Goal: Transaction & Acquisition: Subscribe to service/newsletter

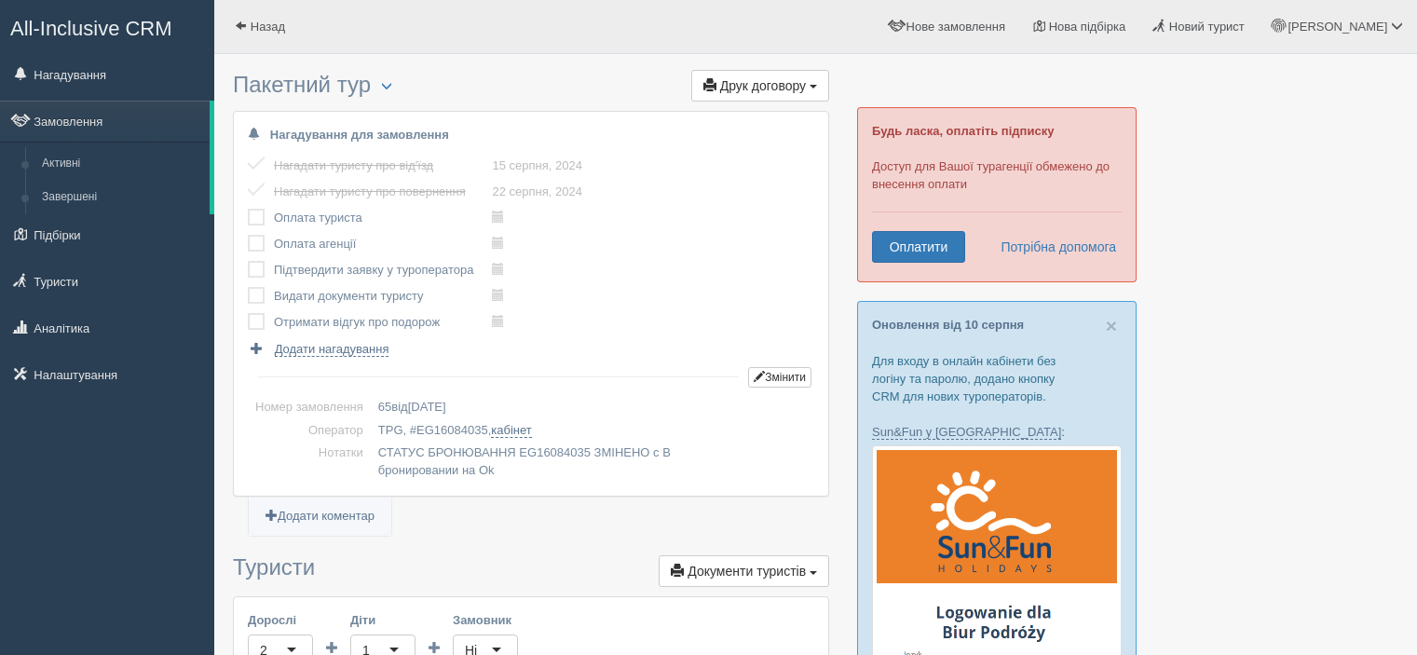
scroll to position [373, 0]
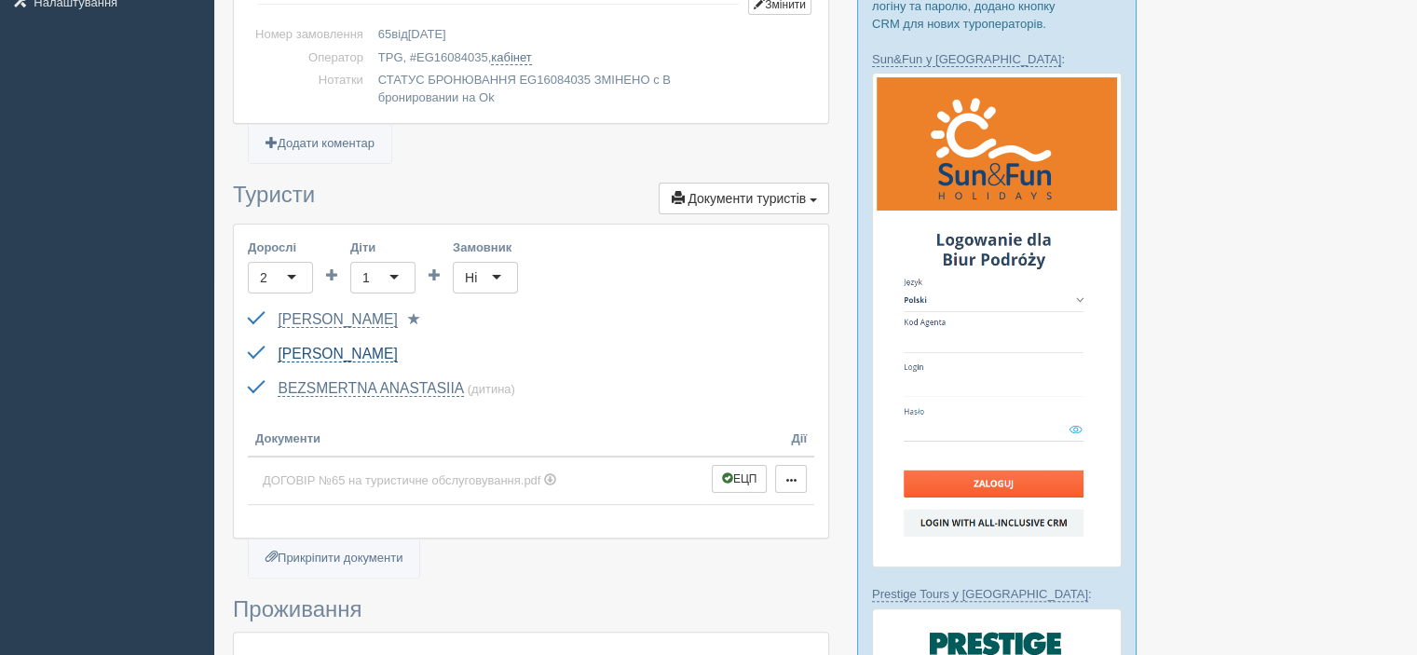
click at [343, 351] on link "[PERSON_NAME]" at bounding box center [337, 354] width 119 height 17
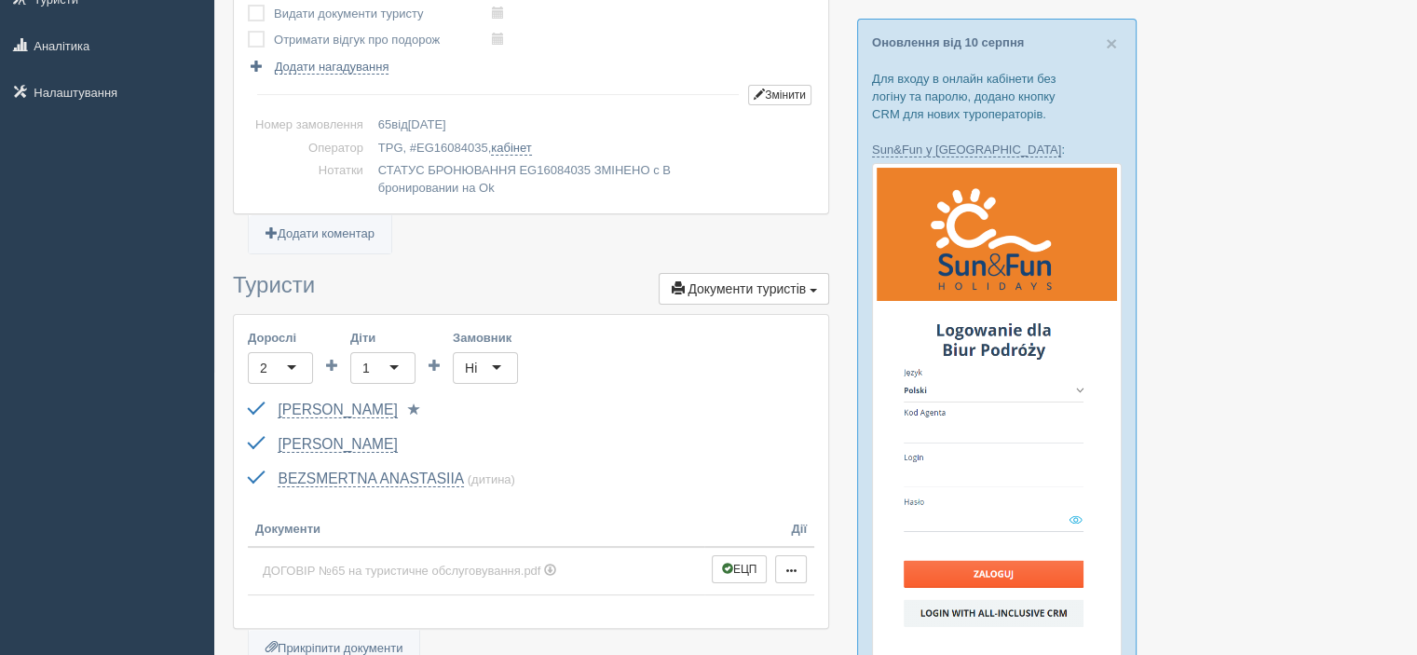
scroll to position [186, 0]
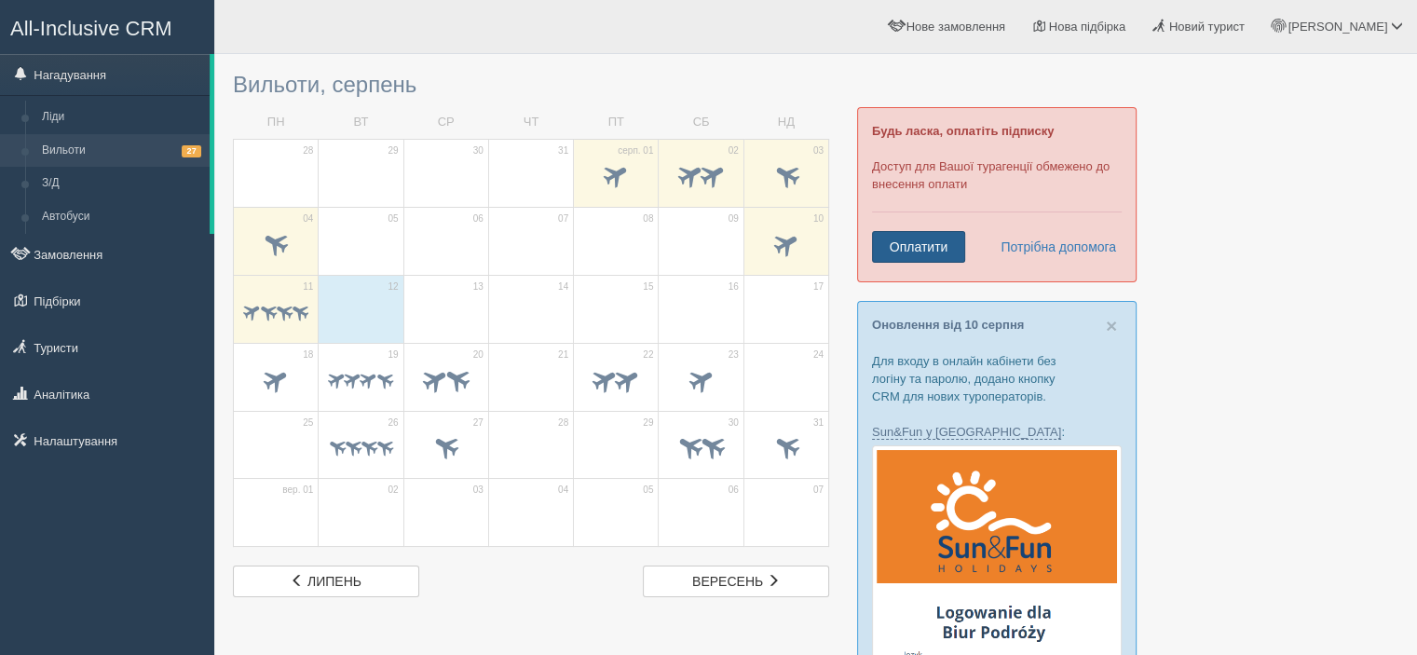
click at [914, 237] on link "Оплатити" at bounding box center [918, 247] width 93 height 32
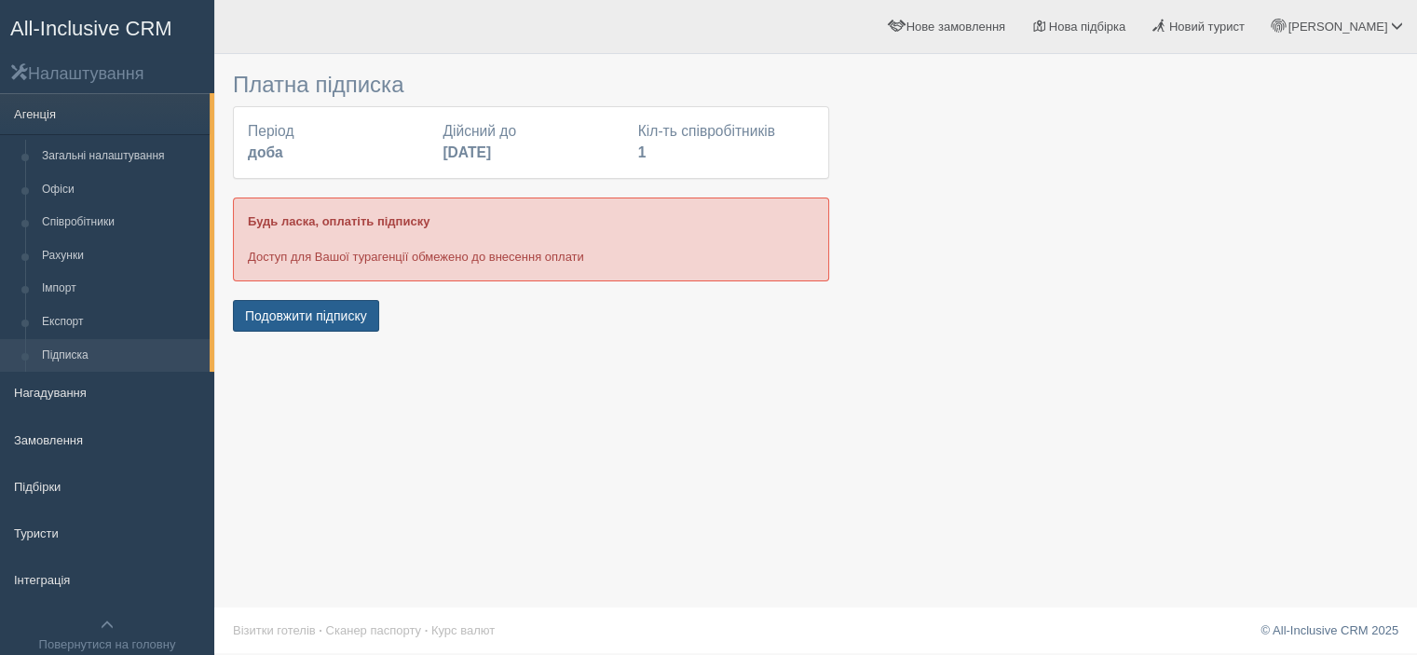
click at [246, 311] on button "Подовжити підписку" at bounding box center [306, 316] width 146 height 32
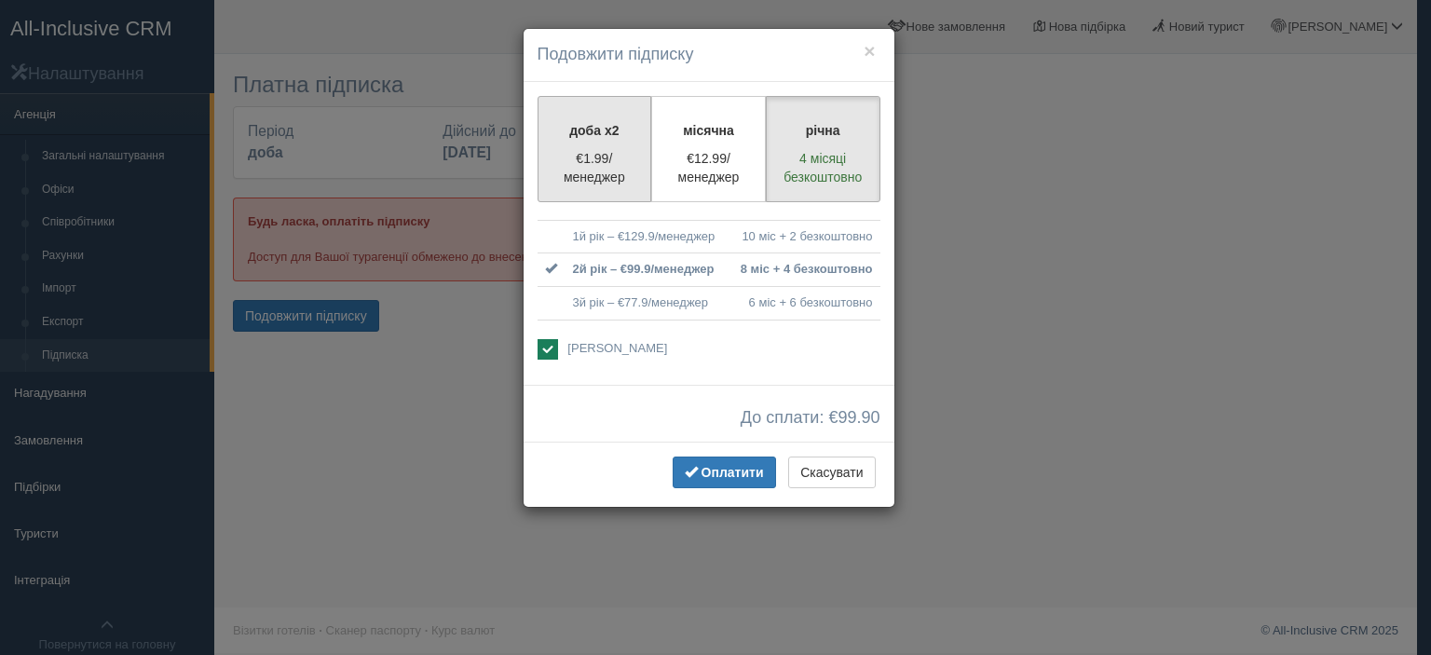
drag, startPoint x: 602, startPoint y: 156, endPoint x: 682, endPoint y: 317, distance: 180.0
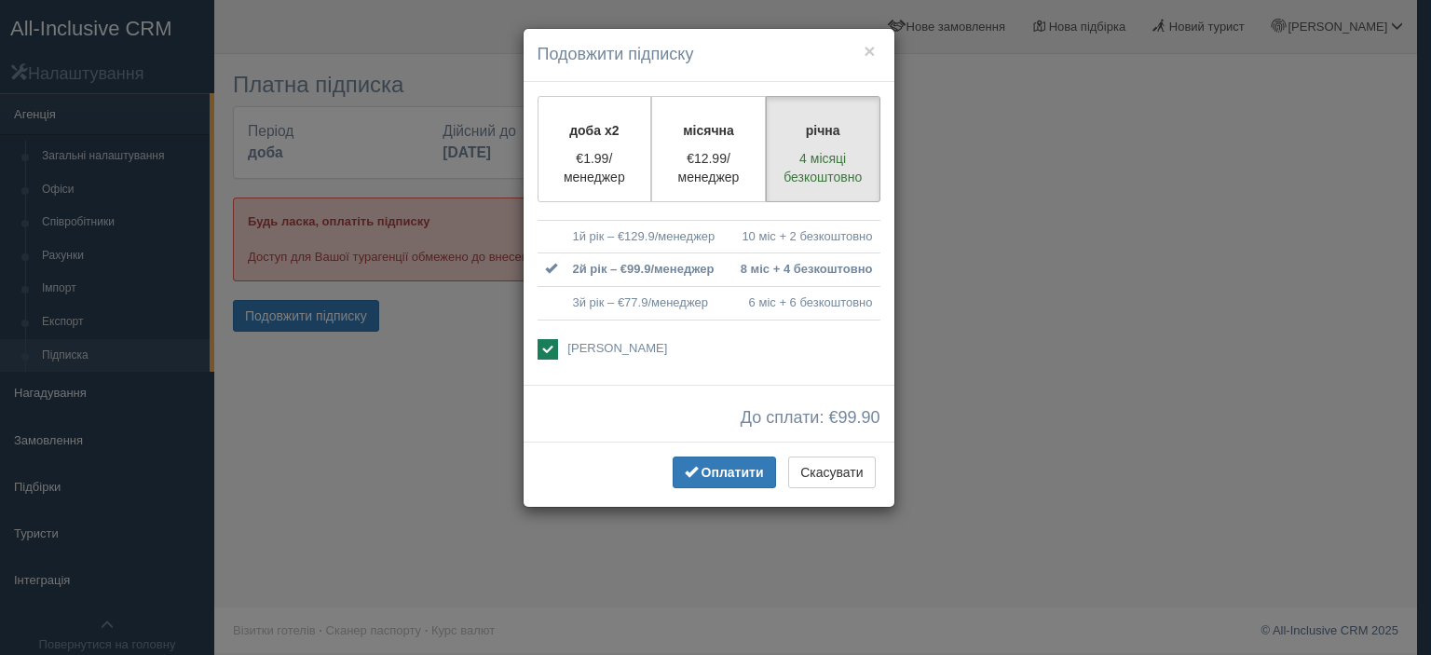
click at [601, 156] on p "€1.99/менеджер" at bounding box center [595, 167] width 90 height 37
radio input "true"
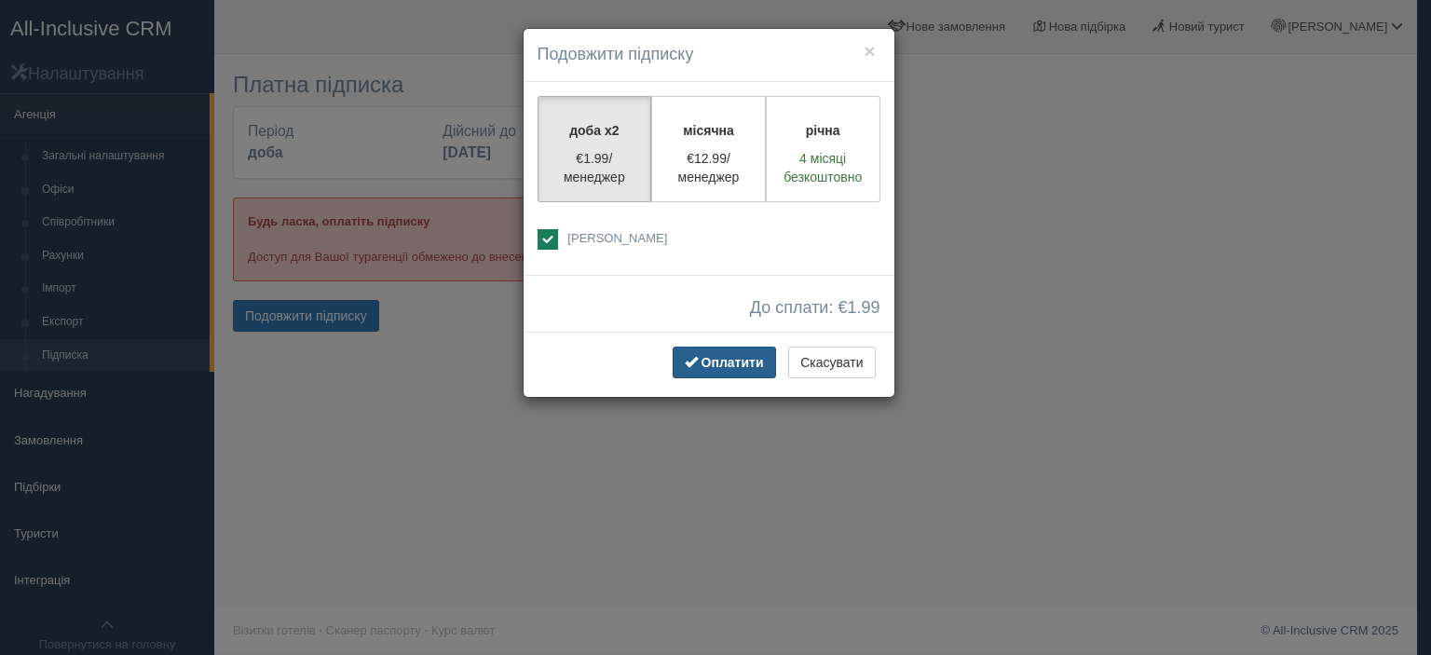
click at [719, 366] on span "Оплатити" at bounding box center [733, 362] width 62 height 15
